Goal: Task Accomplishment & Management: Manage account settings

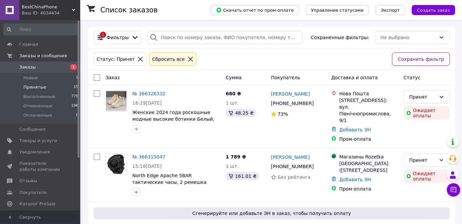
scroll to position [30, 0]
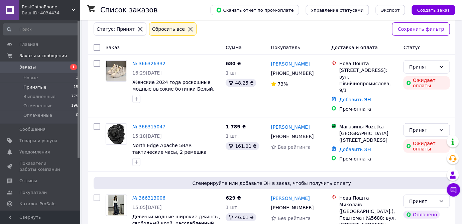
click at [36, 88] on span "Принятые" at bounding box center [34, 87] width 23 height 6
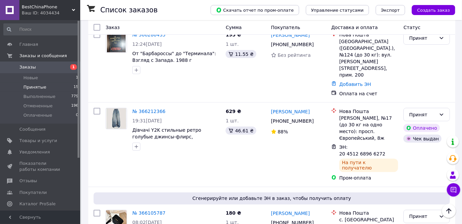
scroll to position [259, 0]
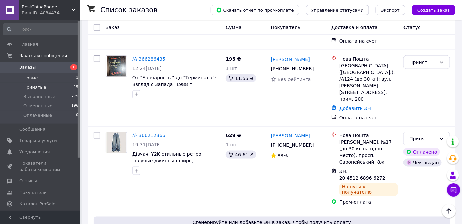
click at [29, 77] on span "Новые" at bounding box center [30, 78] width 15 height 6
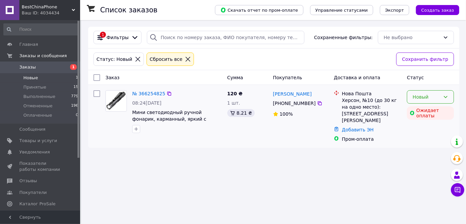
click at [446, 96] on icon at bounding box center [445, 96] width 5 height 5
click at [420, 134] on li "Отменен" at bounding box center [431, 135] width 46 height 12
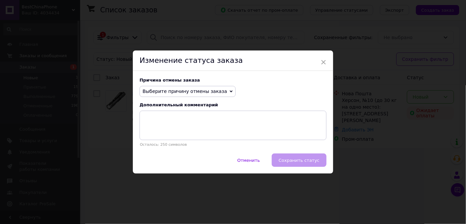
click at [230, 90] on icon at bounding box center [231, 91] width 3 height 3
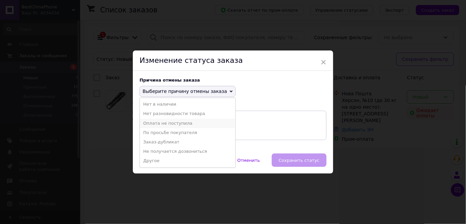
click at [170, 122] on li "Оплата не поступила" at bounding box center [188, 123] width 96 height 9
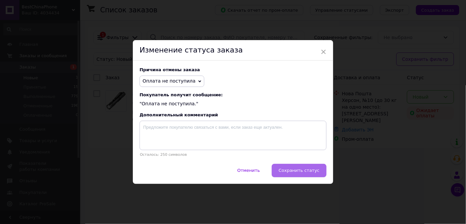
click at [320, 168] on button "Сохранить статус" at bounding box center [299, 170] width 55 height 13
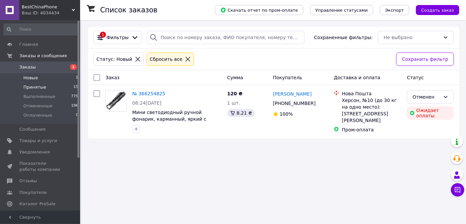
click at [34, 87] on span "Принятые" at bounding box center [34, 87] width 23 height 6
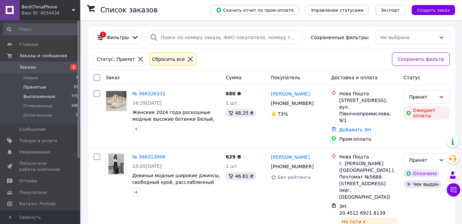
click at [38, 97] on span "Выполненные" at bounding box center [39, 97] width 32 height 6
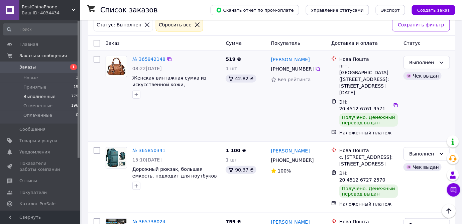
scroll to position [30, 0]
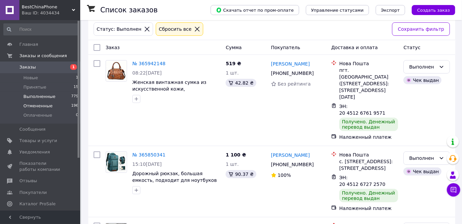
click at [39, 108] on span "Отмененные" at bounding box center [37, 106] width 29 height 6
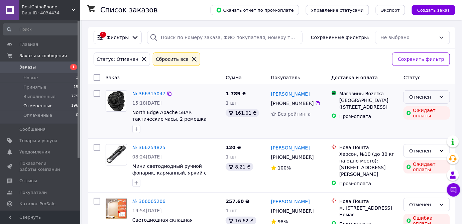
click at [442, 96] on icon at bounding box center [441, 96] width 5 height 5
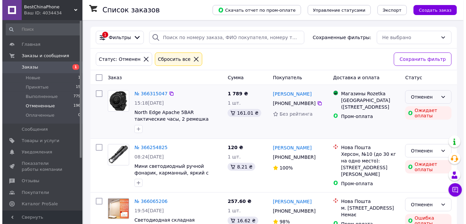
scroll to position [30, 0]
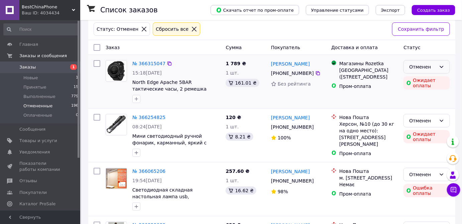
click at [440, 64] on icon at bounding box center [441, 66] width 5 height 5
click at [420, 79] on li "Принят" at bounding box center [427, 80] width 46 height 12
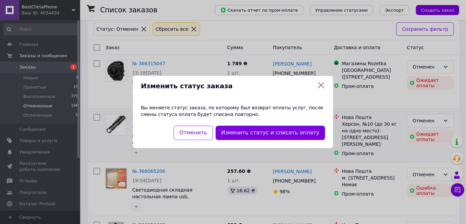
click at [249, 131] on button "Изменить статус и списать оплату" at bounding box center [271, 133] width 110 height 14
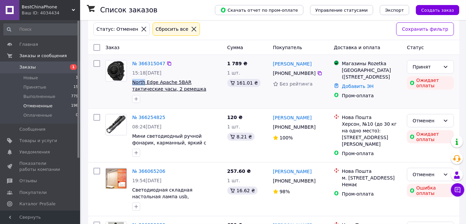
drag, startPoint x: 131, startPoint y: 82, endPoint x: 143, endPoint y: 83, distance: 12.1
click at [143, 83] on div "№ 366315047 15:18, 12.10.2025 North Edge Apache 5BAR тактические часы, 2 ремешка" at bounding box center [177, 81] width 95 height 48
click at [167, 62] on icon at bounding box center [169, 63] width 4 height 4
click at [171, 88] on span "North Edge Apache 5BAR тактические часы, 2 ремешка" at bounding box center [177, 85] width 90 height 13
click at [38, 106] on span "Отмененные" at bounding box center [37, 106] width 29 height 6
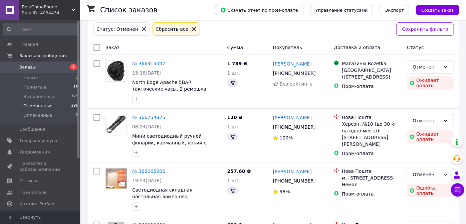
scroll to position [0, 0]
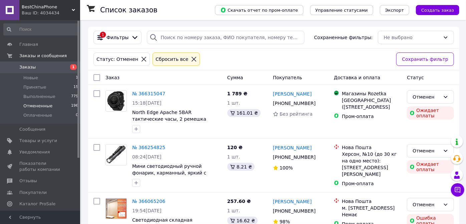
click at [459, 31] on div "1 Фильтры Сохраненные фильтры: Не выбрано" at bounding box center [273, 38] width 371 height 22
click at [36, 88] on span "Принятые" at bounding box center [34, 87] width 23 height 6
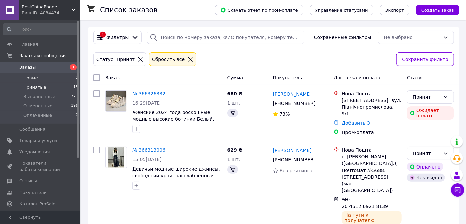
click at [31, 77] on span "Новые" at bounding box center [30, 78] width 15 height 6
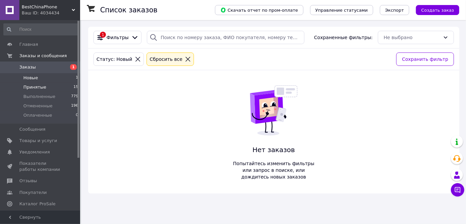
click at [32, 86] on span "Принятые" at bounding box center [34, 87] width 23 height 6
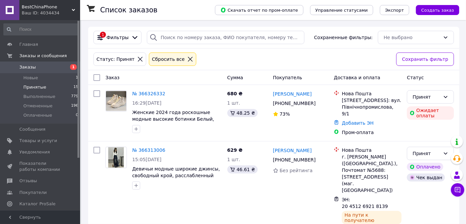
click at [35, 85] on span "Принятые" at bounding box center [34, 87] width 23 height 6
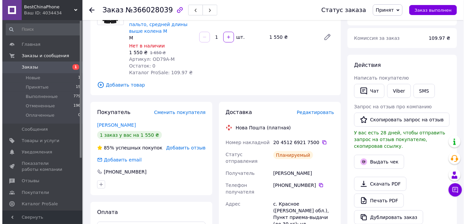
scroll to position [91, 0]
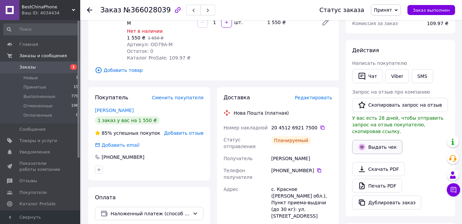
click at [375, 140] on button "Выдать чек" at bounding box center [377, 147] width 50 height 14
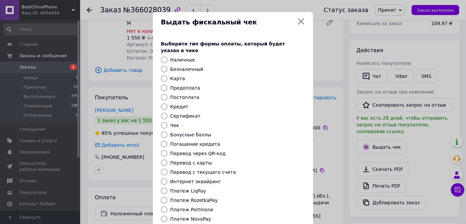
click at [166, 66] on input "Безналичный" at bounding box center [164, 69] width 7 height 7
radio input "true"
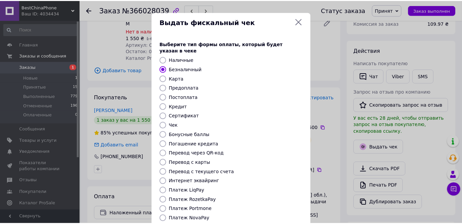
scroll to position [63, 0]
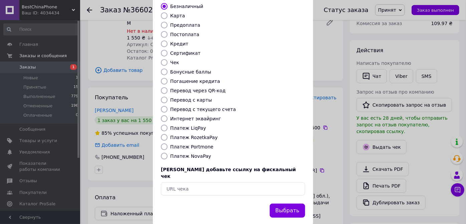
drag, startPoint x: 284, startPoint y: 197, endPoint x: 285, endPoint y: 201, distance: 4.2
click at [285, 203] on button "Выбрать" at bounding box center [287, 210] width 35 height 14
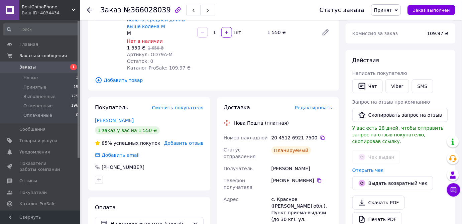
scroll to position [121, 0]
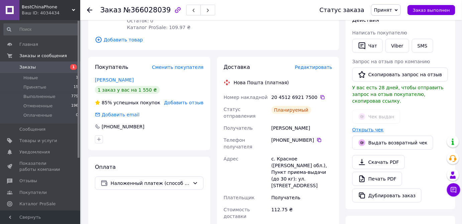
click at [368, 127] on link "Открыть чек" at bounding box center [367, 129] width 31 height 5
click at [320, 96] on icon at bounding box center [322, 97] width 4 height 4
click at [372, 127] on link "Открыть чек" at bounding box center [367, 129] width 31 height 5
click at [320, 96] on icon at bounding box center [322, 97] width 4 height 4
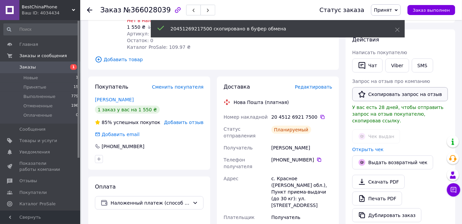
scroll to position [91, 0]
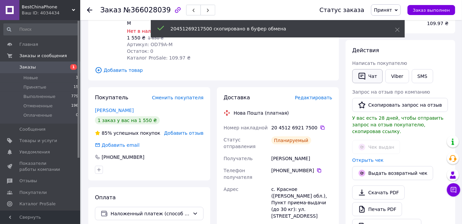
click at [370, 76] on button "Чат" at bounding box center [367, 76] width 30 height 14
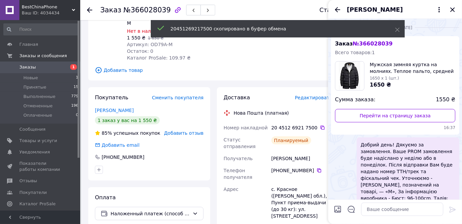
scroll to position [8, 0]
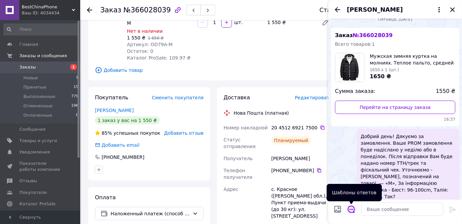
click at [351, 207] on icon "Открыть шаблоны ответов" at bounding box center [350, 208] width 7 height 7
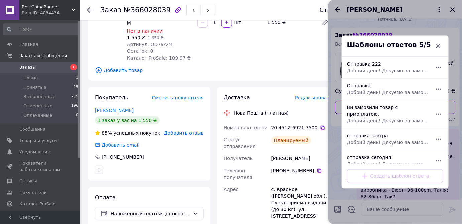
click at [372, 64] on div "Отправка 222 Добрий день! Дякуємо за замовлення. Ваше Пром замовлення надіслано…" at bounding box center [387, 67] width 87 height 19
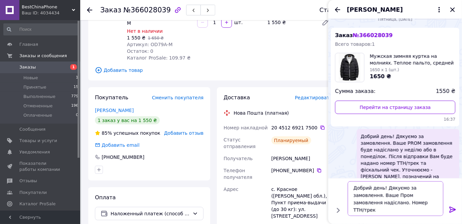
click at [397, 203] on textarea "Добрий день! Дякуємо за замовлення. Ваше Пром замовлення надіслано. Номер ТТН/т…" at bounding box center [395, 198] width 96 height 35
paste textarea "20451269217500"
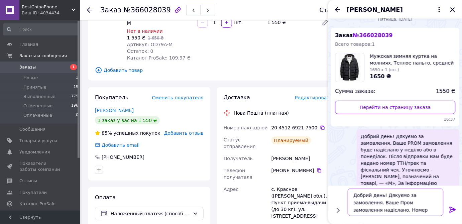
type textarea "Добрий день! Дякуємо за замовлення. Ваше Пром замовлення надіслано. Номер ТТН/т…"
click at [453, 212] on icon at bounding box center [452, 209] width 8 height 8
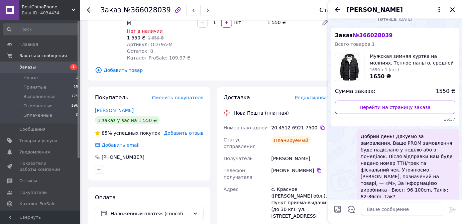
scroll to position [64, 0]
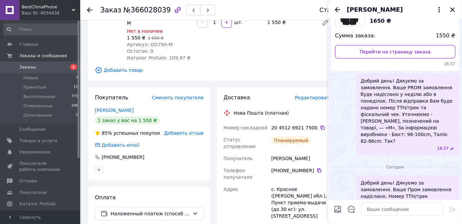
click at [335, 209] on input "Загрузить файлы" at bounding box center [337, 209] width 8 height 8
type input "C:\fakepath\чек.jpg"
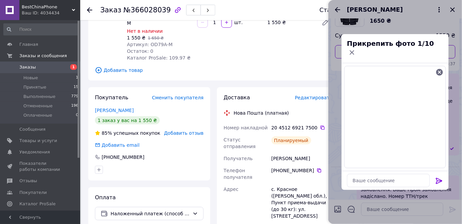
click at [440, 178] on icon at bounding box center [439, 181] width 6 height 6
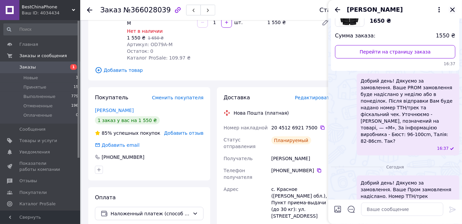
scroll to position [125, 0]
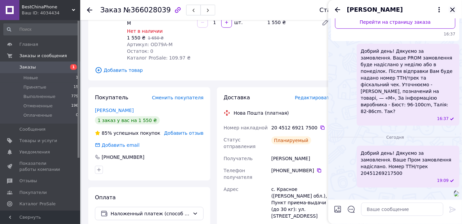
click at [453, 10] on icon "Закрыть" at bounding box center [452, 9] width 4 height 4
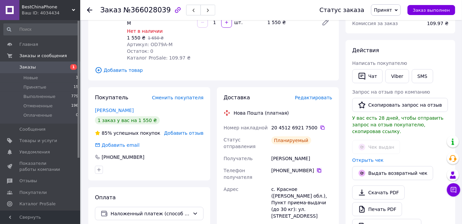
click at [317, 168] on icon at bounding box center [319, 170] width 4 height 4
click at [291, 81] on div "Заказ с приложения 10.10.2025 • 15:56 Товары в заказе (1) −6% Мужская зимняя ку…" at bounding box center [213, 167] width 257 height 463
click at [373, 73] on button "Чат" at bounding box center [367, 76] width 30 height 14
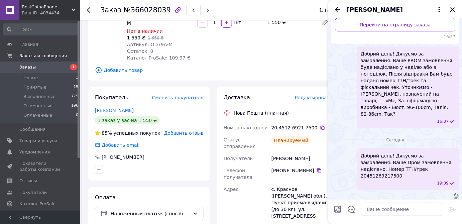
scroll to position [106, 0]
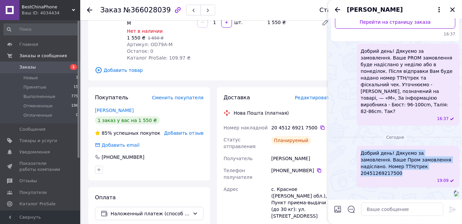
drag, startPoint x: 420, startPoint y: 140, endPoint x: 358, endPoint y: 123, distance: 64.4
click at [358, 146] on div "Добрий день! Дякуємо за замовлення. Ваше Пром замовлення надіслано. Номер ТТН/т…" at bounding box center [407, 167] width 103 height 42
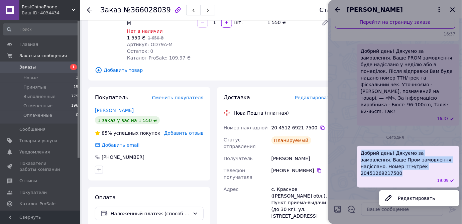
copy span "Добрий день! Дякуємо за замовлення. Ваше Пром замовлення надіслано. Номер ТТН/т…"
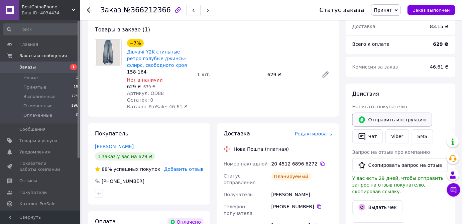
scroll to position [60, 0]
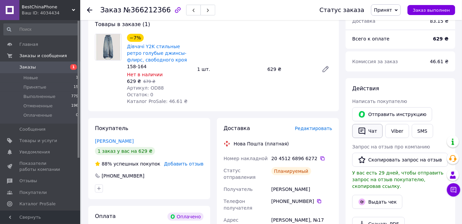
click at [376, 129] on button "Чат" at bounding box center [367, 131] width 30 height 14
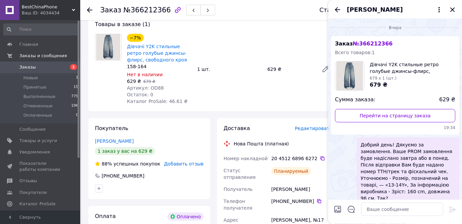
scroll to position [71, 0]
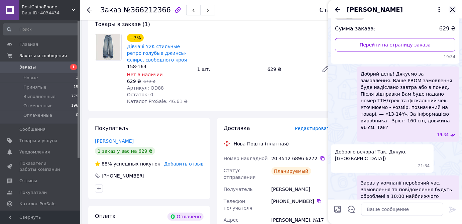
click at [454, 8] on icon "Закрыть" at bounding box center [452, 10] width 8 height 8
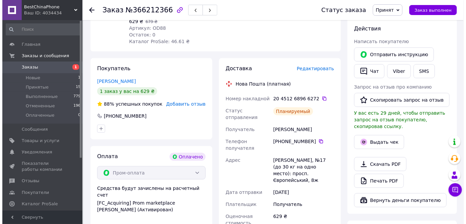
scroll to position [121, 0]
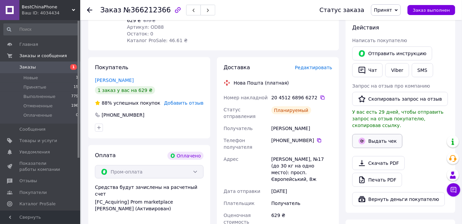
click at [385, 136] on button "Выдать чек" at bounding box center [377, 141] width 50 height 14
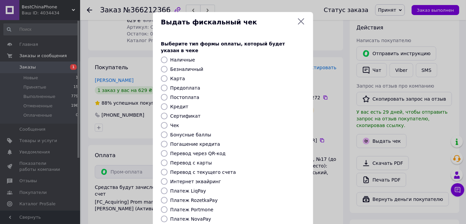
click at [163, 66] on input "Безналичный" at bounding box center [164, 69] width 7 height 7
radio input "true"
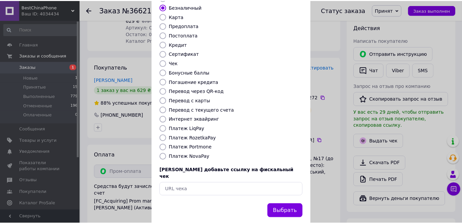
scroll to position [63, 0]
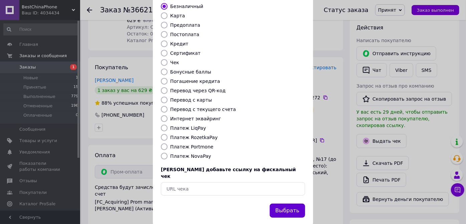
click at [288, 203] on button "Выбрать" at bounding box center [287, 210] width 35 height 14
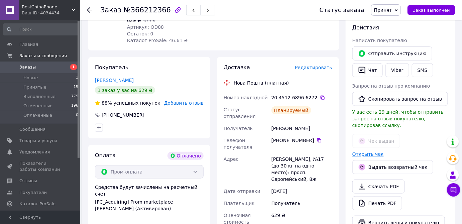
click at [375, 151] on link "Открыть чек" at bounding box center [367, 153] width 31 height 5
click at [320, 97] on icon at bounding box center [322, 97] width 5 height 5
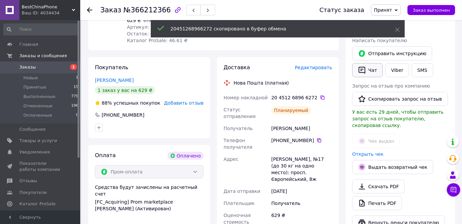
click at [370, 69] on button "Чат" at bounding box center [367, 70] width 30 height 14
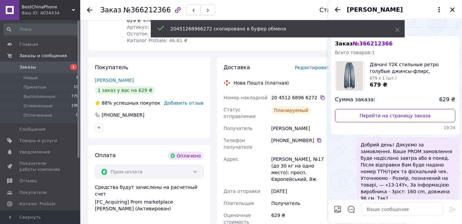
scroll to position [71, 0]
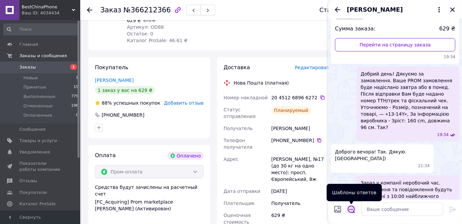
click at [353, 207] on icon "Открыть шаблоны ответов" at bounding box center [350, 208] width 7 height 7
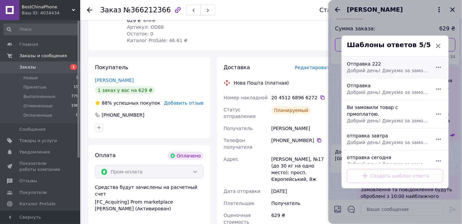
click at [364, 64] on div "Отправка 222 Добрий день! Дякуємо за замовлення. Ваше Пром замовлення надіслано…" at bounding box center [387, 67] width 87 height 19
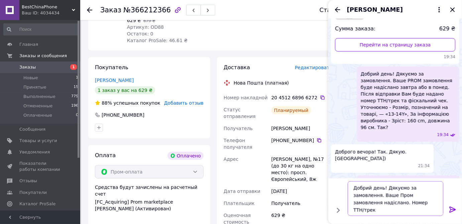
click at [403, 204] on textarea "Добрий день! Дякуємо за замовлення. Ваше Пром замовлення надіслано. Номер ТТН/т…" at bounding box center [395, 198] width 96 height 35
paste textarea "20451268966272"
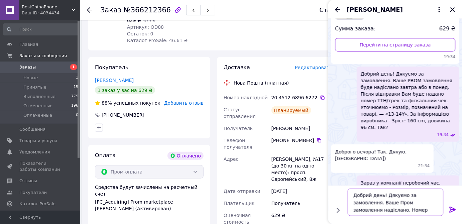
scroll to position [0, 0]
type textarea "Добрий день! Дякуємо за замовлення. Ваше Пром замовлення надіслано. Номер ТТН/т…"
click at [455, 210] on icon at bounding box center [452, 209] width 6 height 6
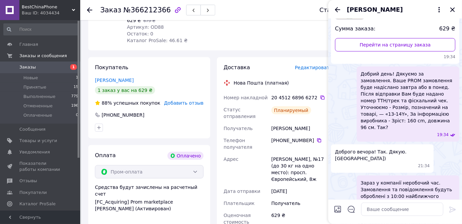
scroll to position [126, 0]
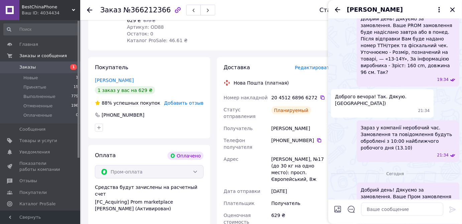
click at [339, 210] on input "Загрузить файлы" at bounding box center [337, 209] width 8 height 8
type input "C:\fakepath\чек.jpg"
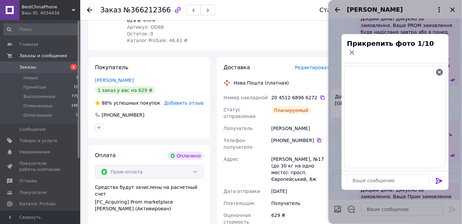
click at [439, 177] on icon at bounding box center [439, 181] width 8 height 8
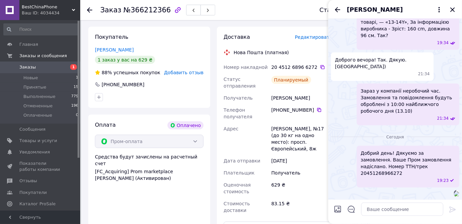
scroll to position [198, 0]
click at [454, 8] on icon "Закрыть" at bounding box center [452, 9] width 4 height 4
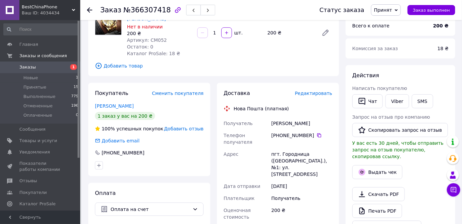
scroll to position [60, 0]
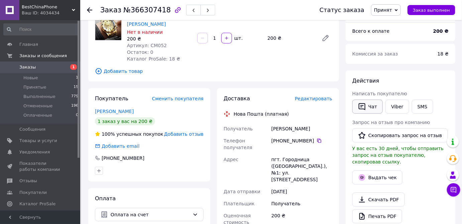
click at [366, 105] on button "Чат" at bounding box center [367, 107] width 30 height 14
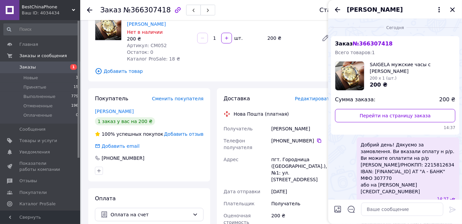
scroll to position [66, 0]
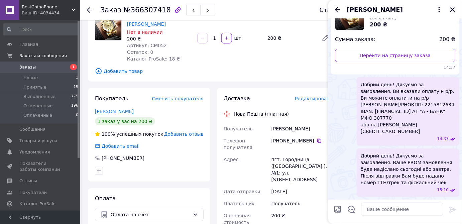
click at [454, 9] on icon "Закрыть" at bounding box center [452, 10] width 8 height 8
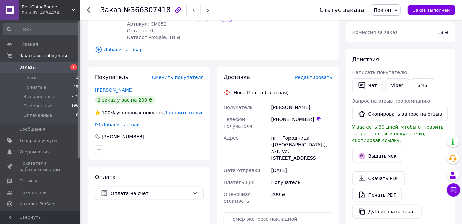
scroll to position [0, 0]
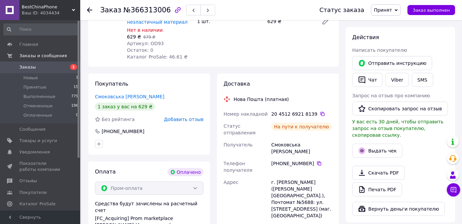
scroll to position [121, 0]
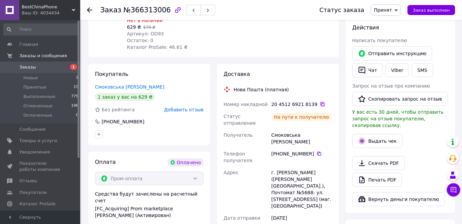
click at [320, 102] on icon at bounding box center [322, 104] width 5 height 5
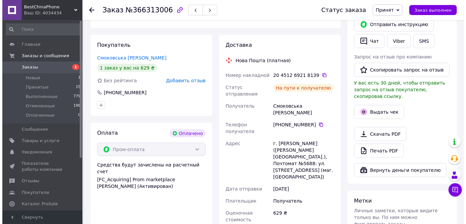
scroll to position [152, 0]
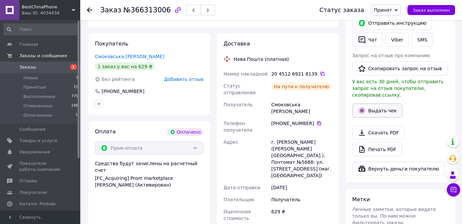
click at [377, 105] on button "Выдать чек" at bounding box center [377, 111] width 50 height 14
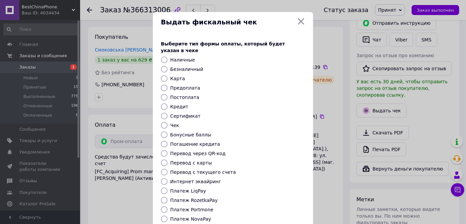
click at [164, 66] on input "Безналичный" at bounding box center [164, 69] width 7 height 7
radio input "true"
click at [164, 66] on input "Безналичный" at bounding box center [164, 69] width 7 height 7
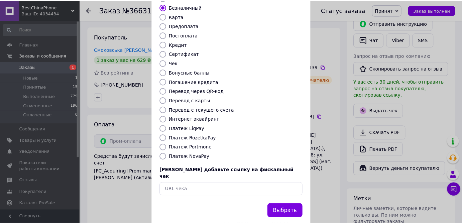
scroll to position [63, 0]
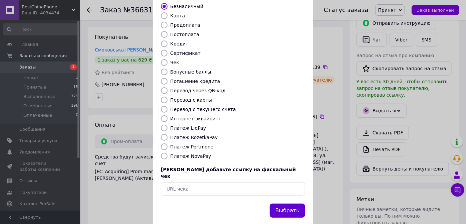
click at [283, 203] on button "Выбрать" at bounding box center [287, 210] width 35 height 14
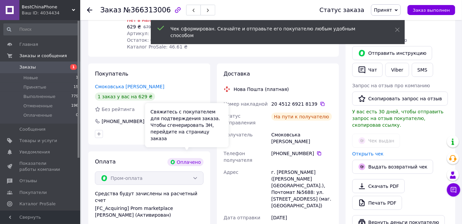
scroll to position [121, 0]
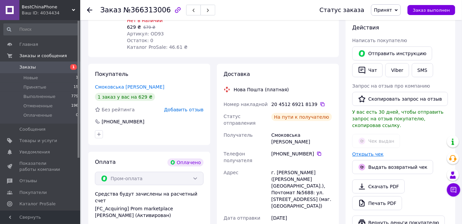
click at [369, 151] on link "Открыть чек" at bounding box center [367, 153] width 31 height 5
click at [320, 102] on icon at bounding box center [322, 104] width 4 height 4
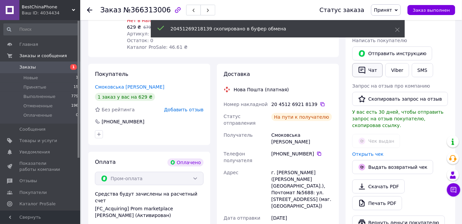
click at [366, 71] on button "Чат" at bounding box center [367, 70] width 30 height 14
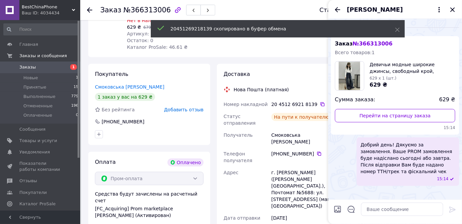
scroll to position [152, 0]
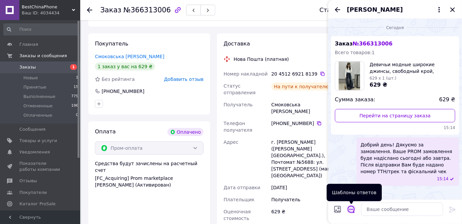
click at [350, 209] on icon "Открыть шаблоны ответов" at bounding box center [350, 208] width 7 height 7
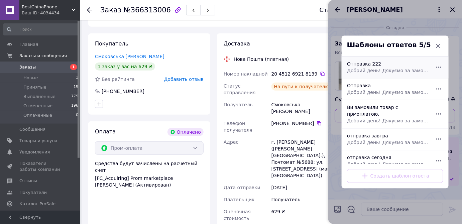
click at [379, 67] on div "Отправка 222 Добрий день! Дякуємо за замовлення. Ваше Пром замовлення надіслано…" at bounding box center [387, 67] width 87 height 19
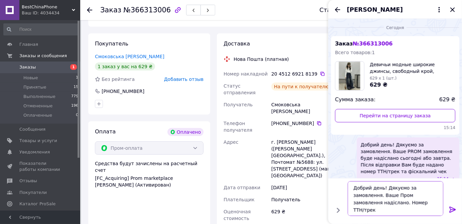
click at [397, 201] on textarea "Добрий день! Дякуємо за замовлення. Ваше Пром замовлення надіслано. Номер ТТН/т…" at bounding box center [395, 198] width 96 height 35
paste textarea "20451269218139"
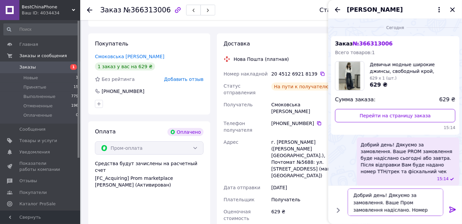
type textarea "Добрий день! Дякуємо за замовлення. Ваше Пром замовлення надіслано. Номер ТТН/т…"
click at [451, 209] on icon at bounding box center [452, 209] width 6 height 6
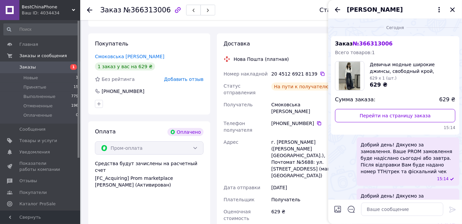
scroll to position [26, 0]
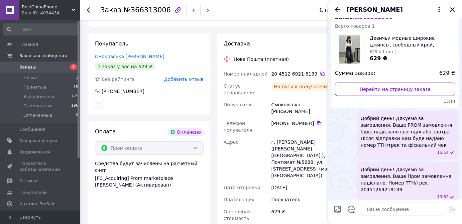
click at [337, 209] on input "Загрузить файлы" at bounding box center [337, 209] width 8 height 8
type input "C:\fakepath\чек.jpg"
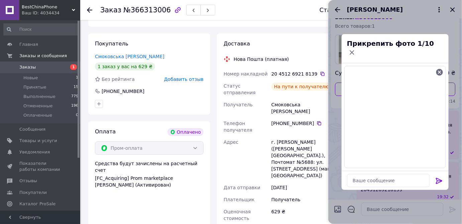
click at [438, 178] on icon at bounding box center [439, 181] width 6 height 6
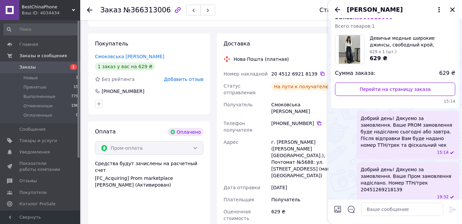
scroll to position [88, 0]
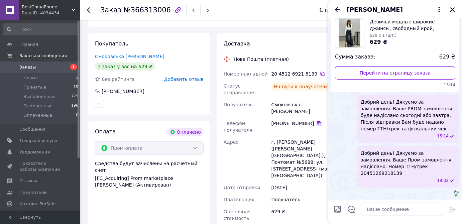
click at [317, 121] on icon at bounding box center [319, 123] width 4 height 4
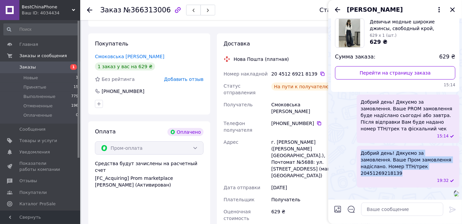
drag, startPoint x: 421, startPoint y: 122, endPoint x: 353, endPoint y: 104, distance: 70.7
click at [353, 146] on div "Добрий день! Дякуємо за замовлення. Ваше Пром замовлення надіслано. Номер ТТН/т…" at bounding box center [395, 167] width 128 height 42
copy span "Добрий день! Дякуємо за замовлення. Ваше Пром замовлення надіслано. Номер ТТН/т…"
click at [453, 9] on icon "Закрыть" at bounding box center [452, 9] width 4 height 4
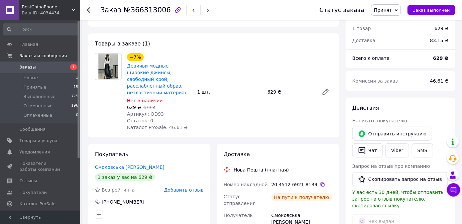
scroll to position [0, 0]
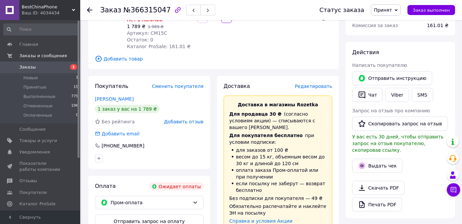
scroll to position [91, 0]
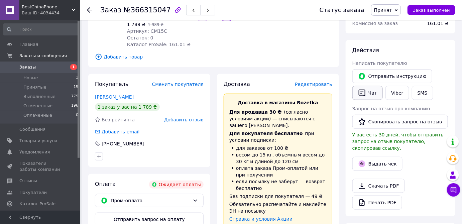
click at [373, 90] on button "Чат" at bounding box center [367, 93] width 30 height 14
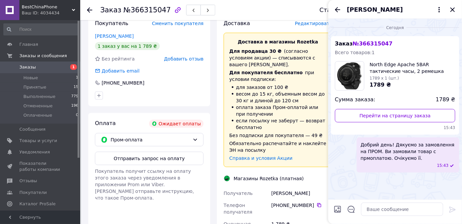
scroll to position [182, 0]
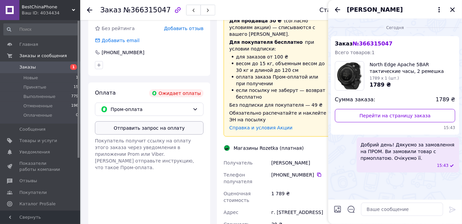
click at [147, 121] on button "Отправить запрос на оплату" at bounding box center [149, 127] width 109 height 13
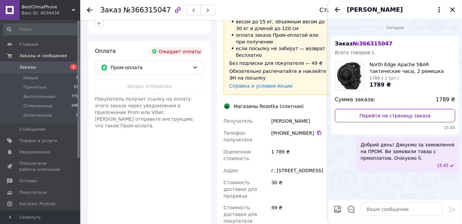
scroll to position [243, 0]
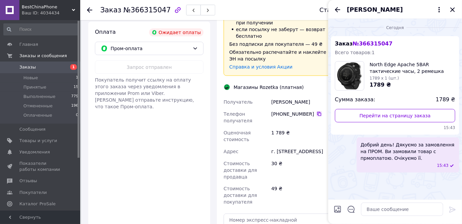
click at [317, 112] on icon at bounding box center [319, 114] width 4 height 4
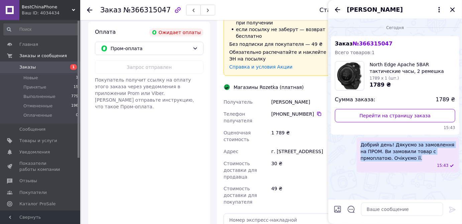
drag, startPoint x: 388, startPoint y: 158, endPoint x: 359, endPoint y: 144, distance: 32.0
click at [359, 144] on div "Добрий день! Дякуємо за замовлення на ПРОМ. Ви замовили товар с прмоплатою. Очі…" at bounding box center [407, 154] width 103 height 35
copy span "Добрий день! Дякуємо за замовлення на ПРОМ. Ви замовили товар с прмоплатою. Очі…"
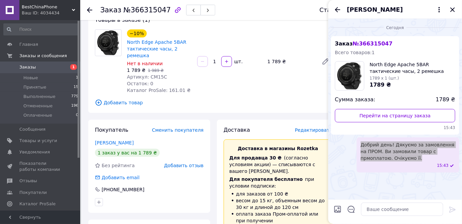
scroll to position [0, 0]
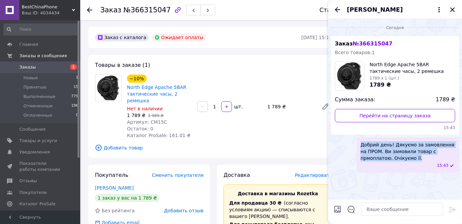
click at [453, 7] on icon "Закрыть" at bounding box center [452, 10] width 8 height 8
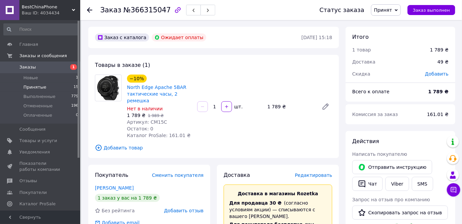
click at [38, 85] on span "Принятые" at bounding box center [34, 87] width 23 height 6
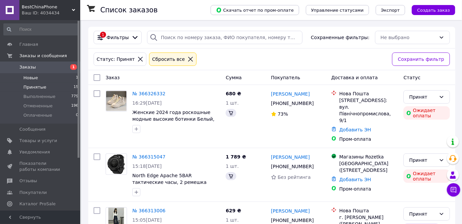
click at [32, 75] on span "Новые" at bounding box center [30, 78] width 15 height 6
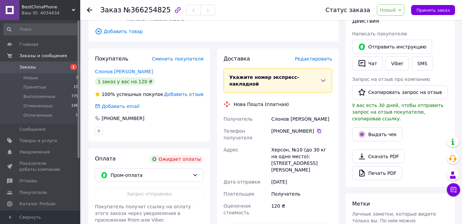
scroll to position [121, 0]
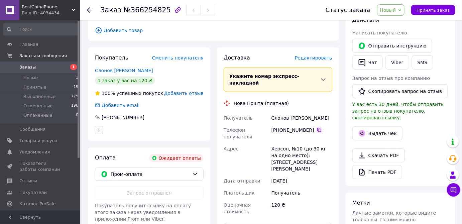
click at [316, 127] on icon at bounding box center [318, 129] width 5 height 5
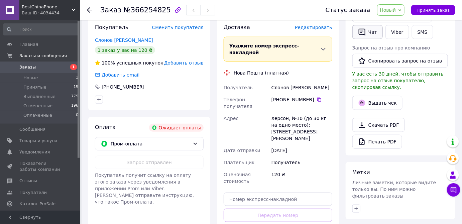
click at [368, 33] on button "Чат" at bounding box center [367, 32] width 30 height 14
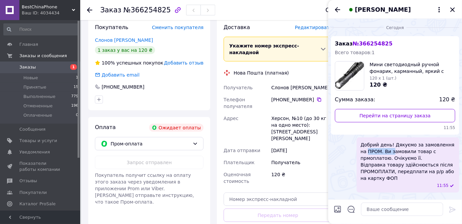
drag, startPoint x: 361, startPoint y: 149, endPoint x: 385, endPoint y: 154, distance: 24.1
click at [385, 154] on span "Добрий день! Дякуємо за замовлення на ПРОМ. Ви замовили товар с прмоплатою. Очі…" at bounding box center [407, 161] width 95 height 40
click at [374, 148] on span "Добрий день! Дякуємо за замовлення на ПРОМ. Ви замовили товар с прмоплатою. Очі…" at bounding box center [407, 161] width 95 height 40
click at [360, 144] on div "Добрий день! Дякуємо за замовлення на ПРОМ. Ви замовили товар с прмоплатою. Очі…" at bounding box center [407, 164] width 103 height 55
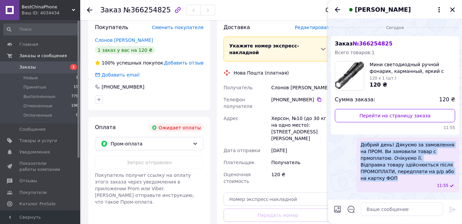
drag, startPoint x: 361, startPoint y: 144, endPoint x: 393, endPoint y: 176, distance: 45.6
click at [393, 176] on span "Добрий день! Дякуємо за замовлення на ПРОМ. Ви замовили товар с прмоплатою. Очі…" at bounding box center [407, 161] width 95 height 40
copy span "Добрий день! Дякуємо за замовлення на ПРОМ. Ви замовили товар с прмоплатою. Очі…"
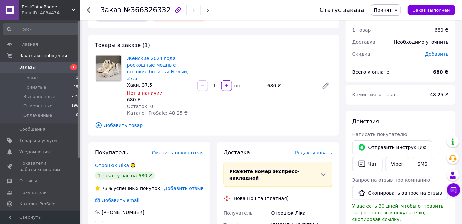
scroll to position [30, 0]
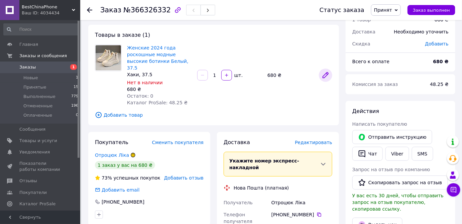
click at [325, 72] on icon at bounding box center [325, 74] width 5 height 5
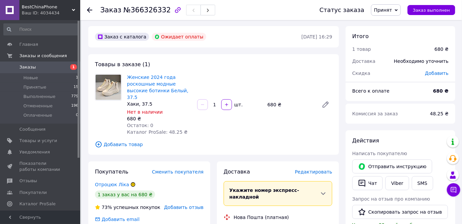
scroll to position [0, 0]
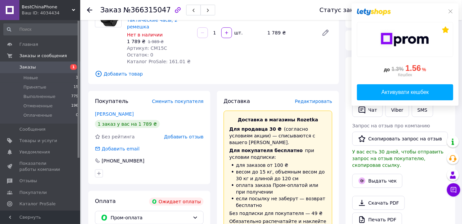
scroll to position [91, 0]
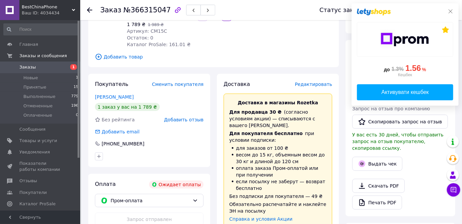
click at [451, 11] on icon at bounding box center [450, 11] width 4 height 4
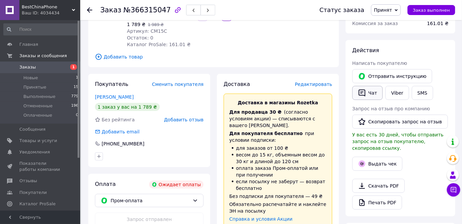
click at [369, 88] on button "Чат" at bounding box center [367, 93] width 30 height 14
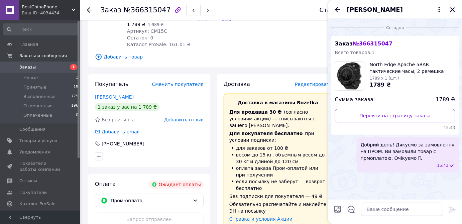
click at [452, 10] on icon "Закрыть" at bounding box center [452, 9] width 4 height 4
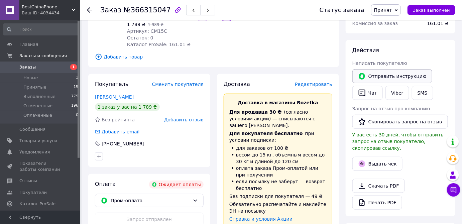
click at [389, 76] on button "Отправить инструкцию" at bounding box center [392, 76] width 80 height 14
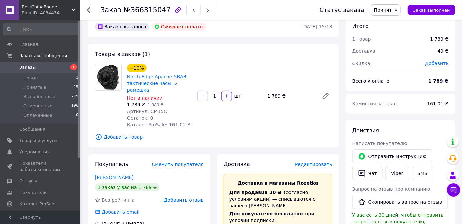
scroll to position [0, 0]
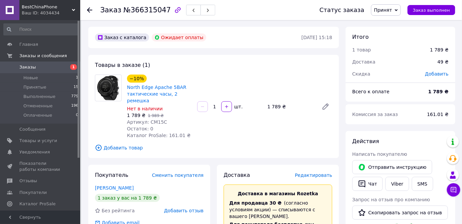
click at [399, 10] on span "Принят" at bounding box center [386, 9] width 30 height 11
click at [396, 32] on li "Отменен" at bounding box center [388, 33] width 35 height 10
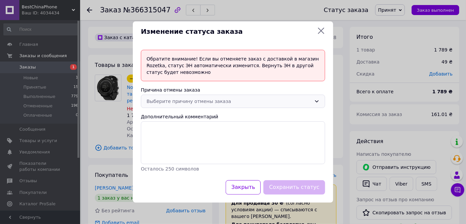
click at [318, 99] on icon at bounding box center [316, 101] width 5 height 5
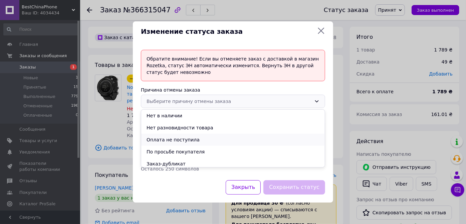
click at [188, 136] on li "Оплата не поступила" at bounding box center [233, 140] width 184 height 12
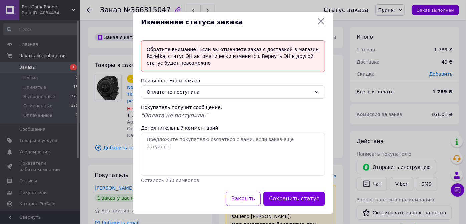
click at [285, 195] on button "Сохранить статус" at bounding box center [295, 198] width 62 height 14
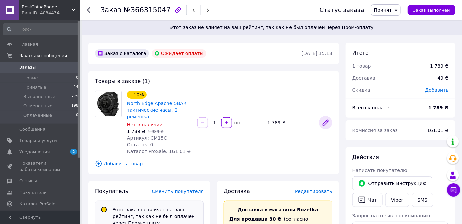
click at [328, 120] on icon at bounding box center [325, 123] width 8 height 8
click at [397, 10] on icon at bounding box center [395, 10] width 3 height 3
click at [388, 32] on li "Отменен" at bounding box center [388, 33] width 35 height 10
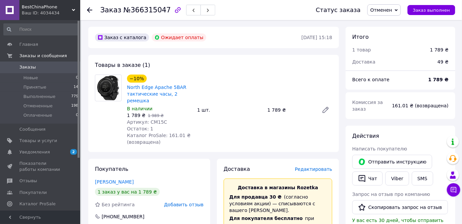
click at [397, 10] on icon at bounding box center [395, 10] width 3 height 3
click at [194, 68] on div "Товары в заказе (1) −10% North Edge Apache 5BAR тактические часы, 2 ремешка В н…" at bounding box center [213, 103] width 250 height 97
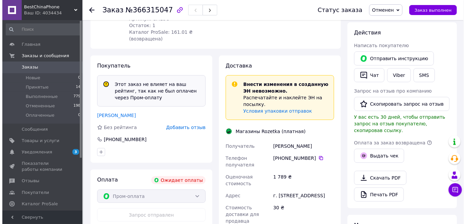
scroll to position [121, 0]
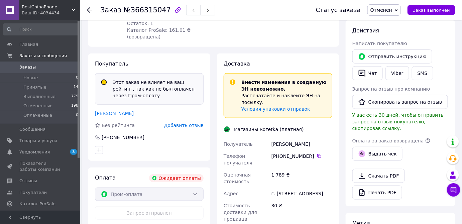
click at [189, 123] on span "Добавить отзыв" at bounding box center [183, 125] width 39 height 5
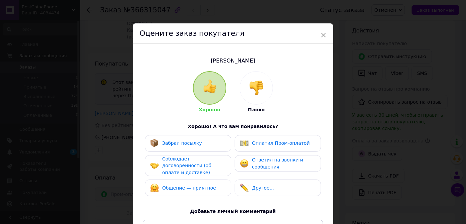
click at [257, 88] on img at bounding box center [256, 87] width 15 height 15
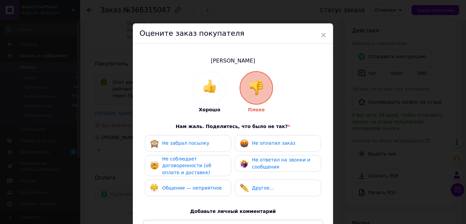
click at [262, 142] on span "Не оплатил заказ" at bounding box center [273, 142] width 43 height 5
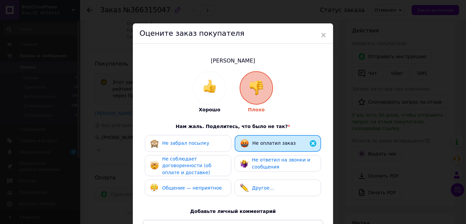
click at [194, 165] on span "Не соблюдает договоренности (об оплате и доставке)" at bounding box center [186, 165] width 49 height 19
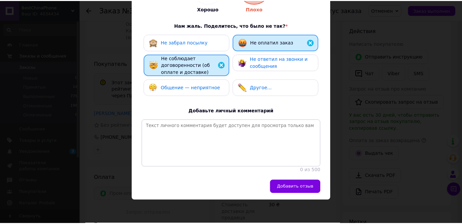
scroll to position [107, 0]
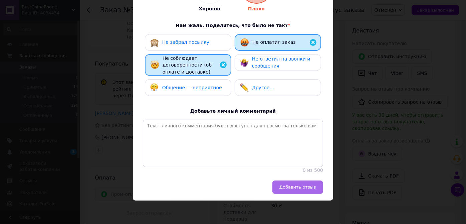
click at [307, 188] on span "Добавить отзыв" at bounding box center [298, 186] width 37 height 5
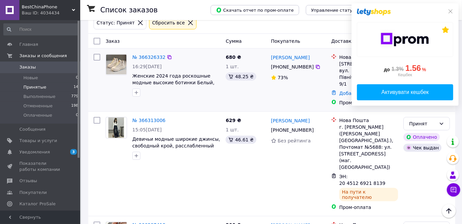
scroll to position [30, 0]
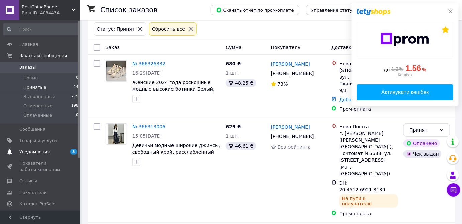
click at [32, 153] on span "Уведомления" at bounding box center [34, 152] width 30 height 6
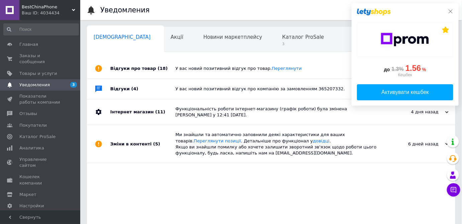
click at [451, 12] on icon at bounding box center [450, 11] width 4 height 4
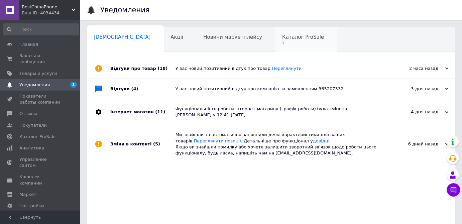
click at [282, 42] on span "3" at bounding box center [303, 43] width 42 height 5
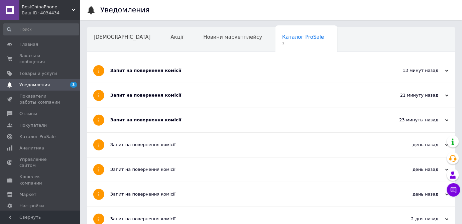
click at [143, 119] on div "Запит на повернення комісії" at bounding box center [245, 120] width 271 height 6
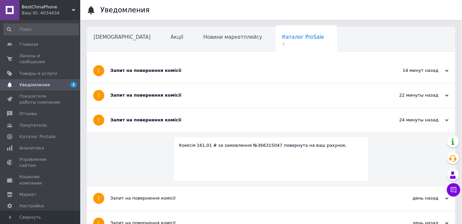
click at [156, 93] on div "Запит на повернення комісії" at bounding box center [245, 95] width 271 height 6
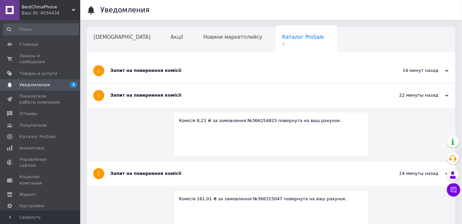
click at [163, 71] on div "Запит на повернення комісії" at bounding box center [245, 70] width 271 height 6
